Goal: Transaction & Acquisition: Purchase product/service

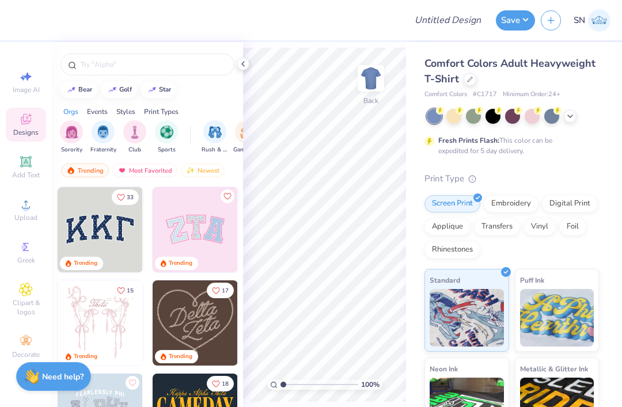
click at [468, 75] on div at bounding box center [470, 79] width 13 height 13
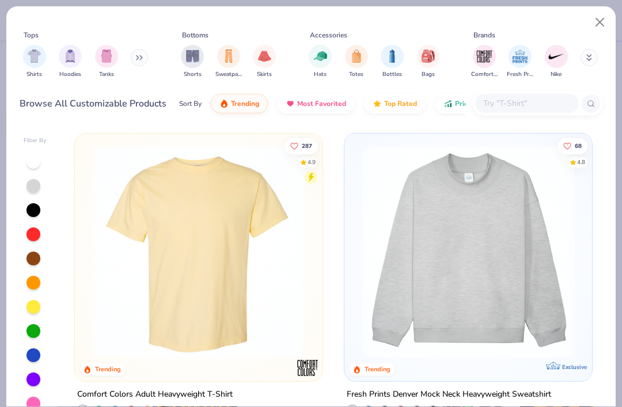
click at [134, 50] on button at bounding box center [139, 57] width 17 height 17
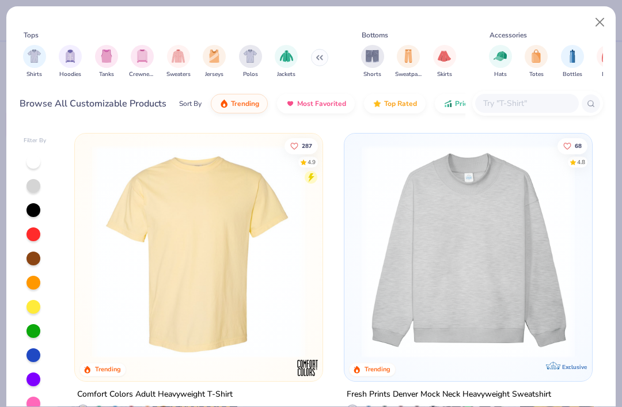
click at [249, 50] on img "filter for Polos" at bounding box center [250, 56] width 13 height 13
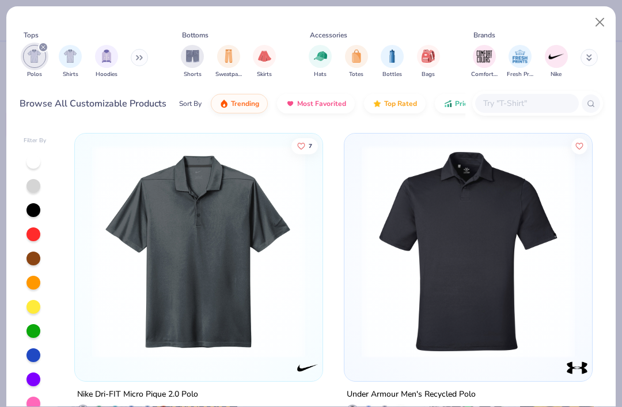
click at [493, 288] on img at bounding box center [468, 251] width 225 height 213
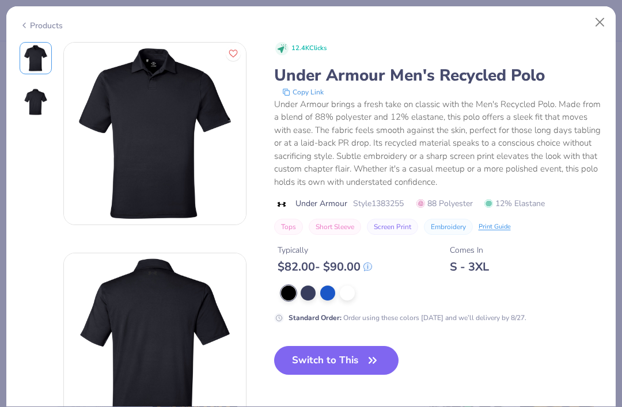
click at [595, 18] on button "Close" at bounding box center [600, 23] width 22 height 22
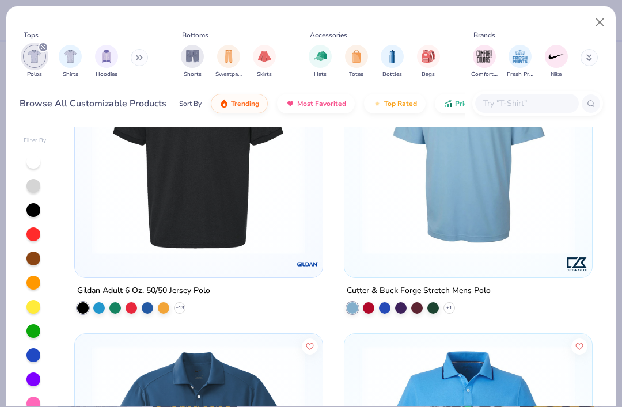
scroll to position [409, 0]
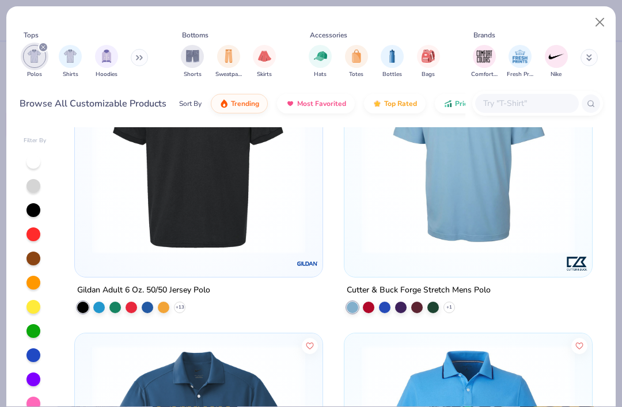
click at [261, 233] on img at bounding box center [198, 146] width 225 height 213
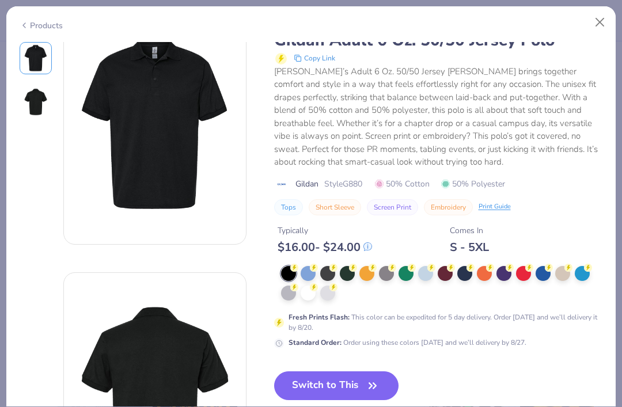
scroll to position [98, 0]
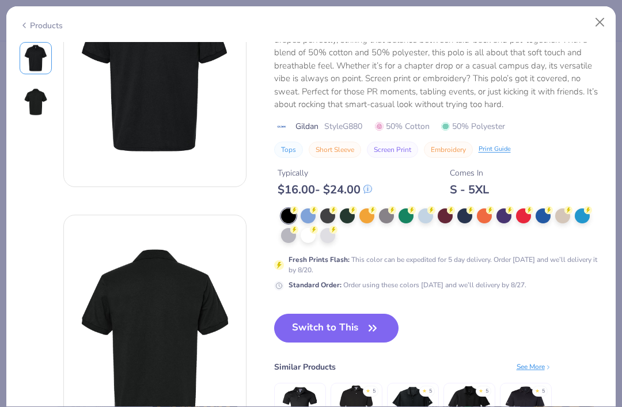
click at [555, 223] on div at bounding box center [562, 215] width 15 height 15
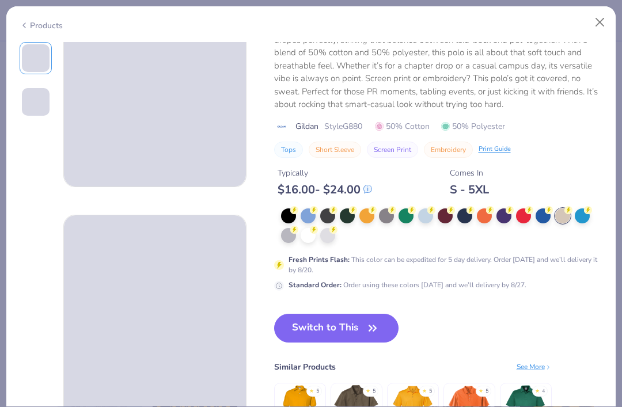
click at [296, 243] on div at bounding box center [288, 235] width 15 height 15
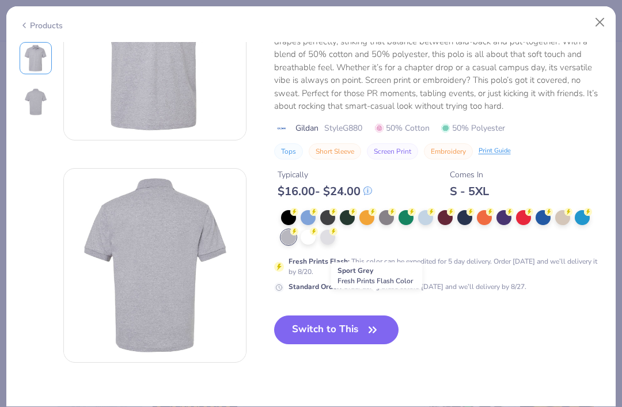
scroll to position [108, 0]
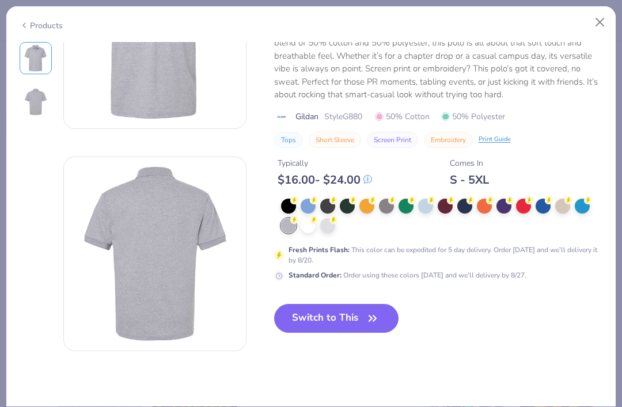
click at [335, 233] on div at bounding box center [327, 225] width 15 height 15
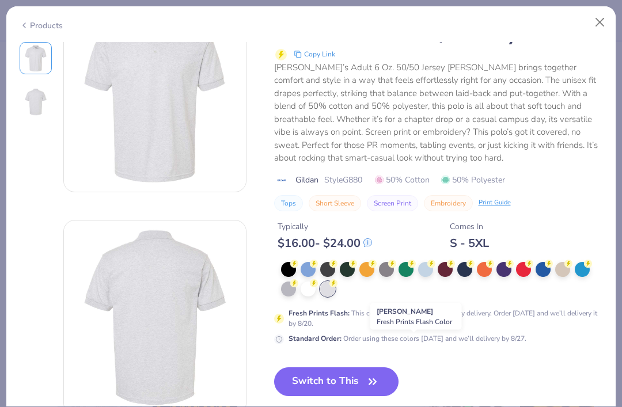
scroll to position [40, 0]
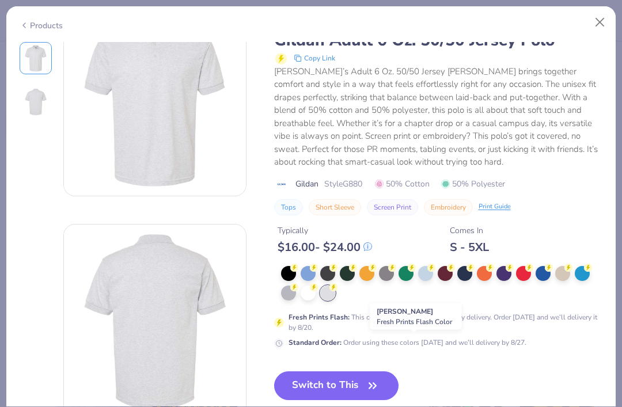
click at [599, 15] on button "Close" at bounding box center [600, 23] width 22 height 22
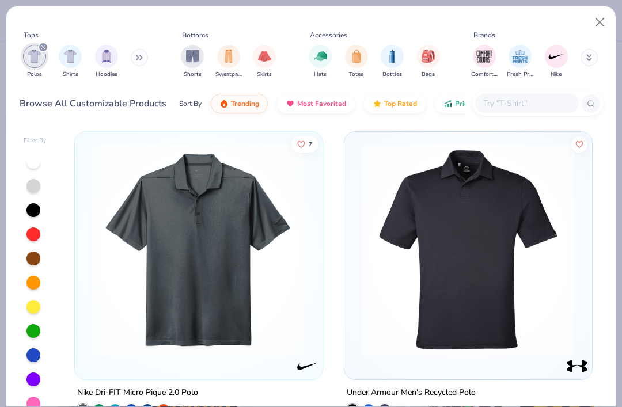
scroll to position [1, 0]
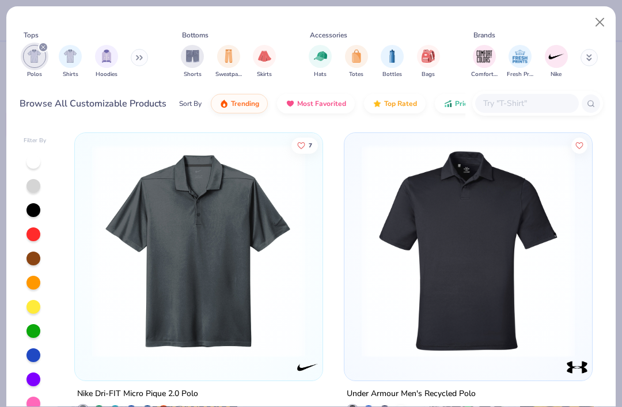
click at [265, 306] on img at bounding box center [198, 251] width 225 height 213
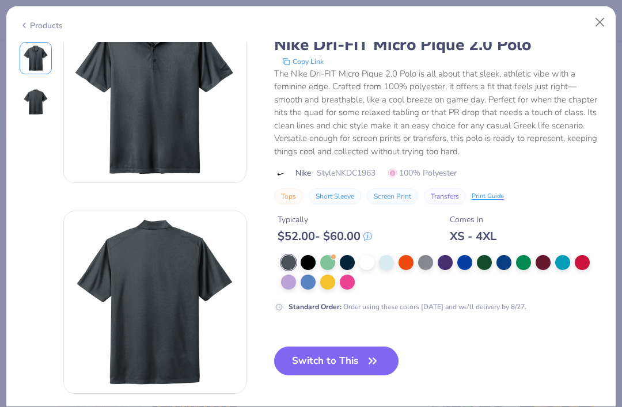
scroll to position [43, 0]
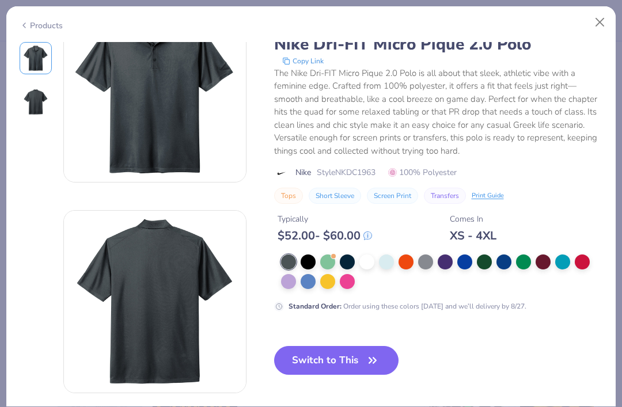
click at [433, 270] on div at bounding box center [425, 262] width 15 height 15
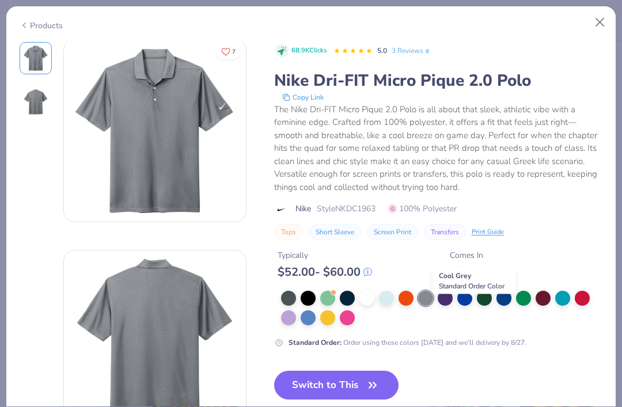
scroll to position [2, 0]
click at [394, 306] on div at bounding box center [386, 298] width 15 height 15
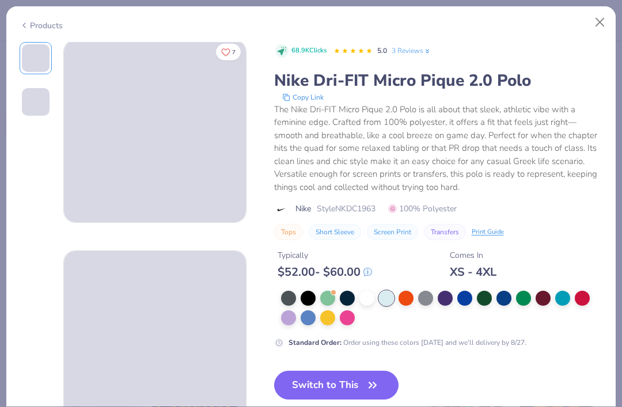
click at [374, 305] on div at bounding box center [366, 298] width 15 height 15
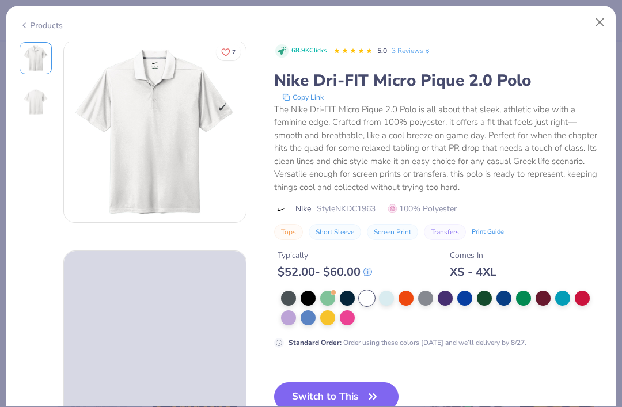
click at [296, 306] on div at bounding box center [288, 298] width 15 height 15
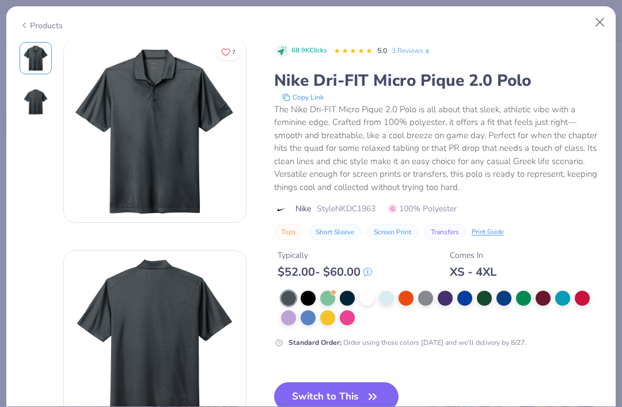
click at [316, 306] on div at bounding box center [308, 298] width 15 height 15
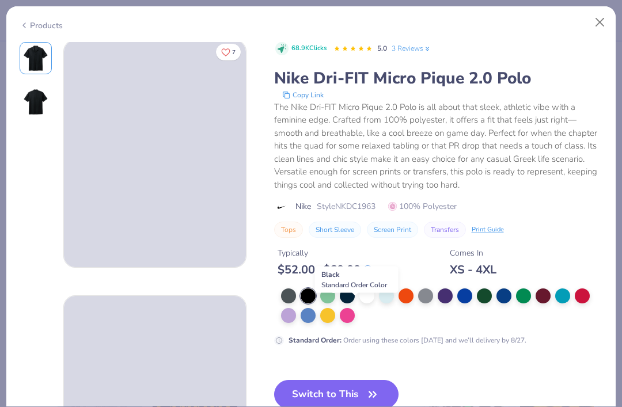
click at [593, 22] on button "Close" at bounding box center [600, 23] width 22 height 22
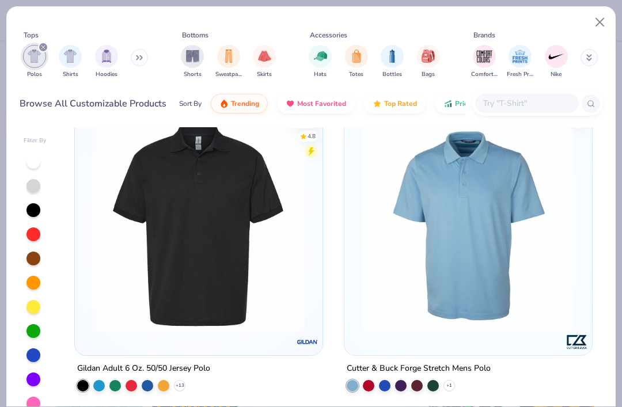
scroll to position [332, 0]
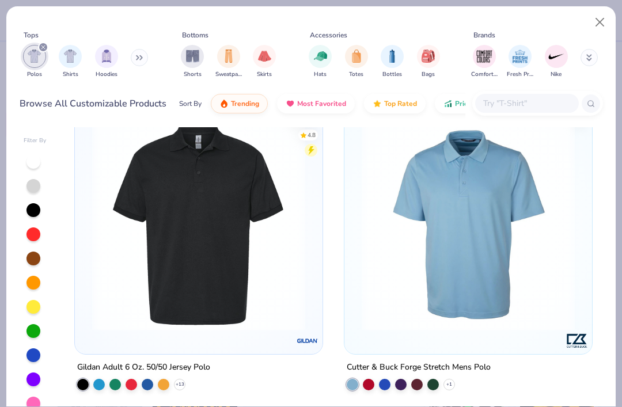
click at [594, 25] on button "Close" at bounding box center [600, 23] width 22 height 22
